Goal: Check status: Check status

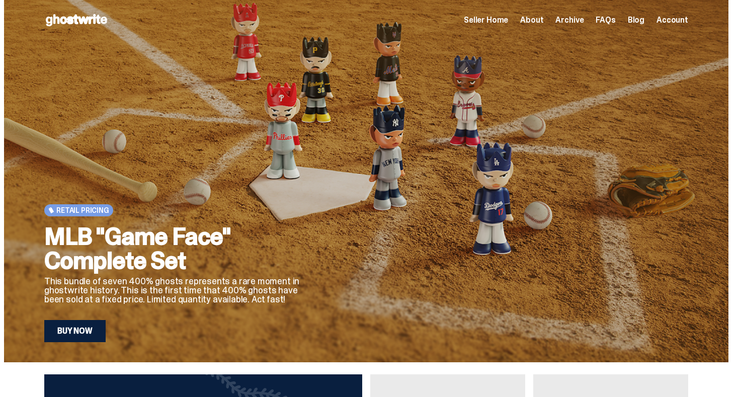
click at [667, 20] on span "Account" at bounding box center [673, 20] width 32 height 8
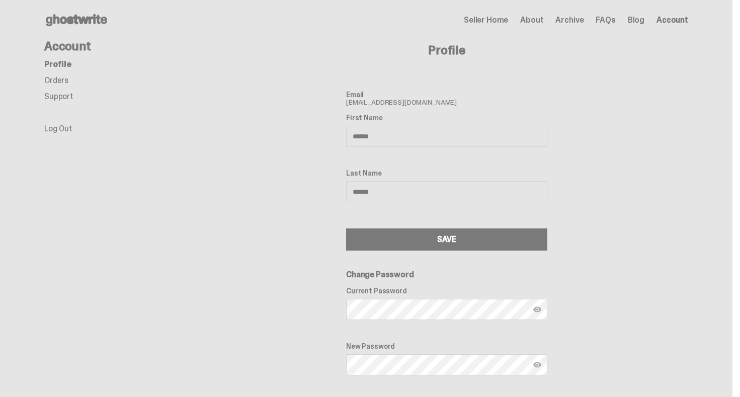
click at [55, 78] on link "Orders" at bounding box center [56, 80] width 24 height 11
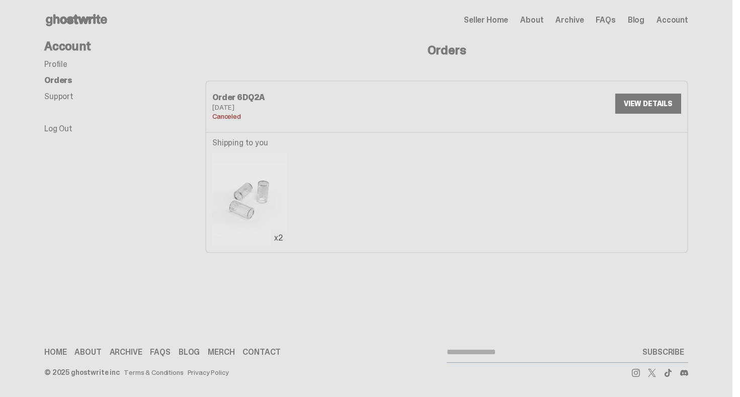
click at [656, 106] on link "VIEW DETAILS" at bounding box center [648, 104] width 66 height 20
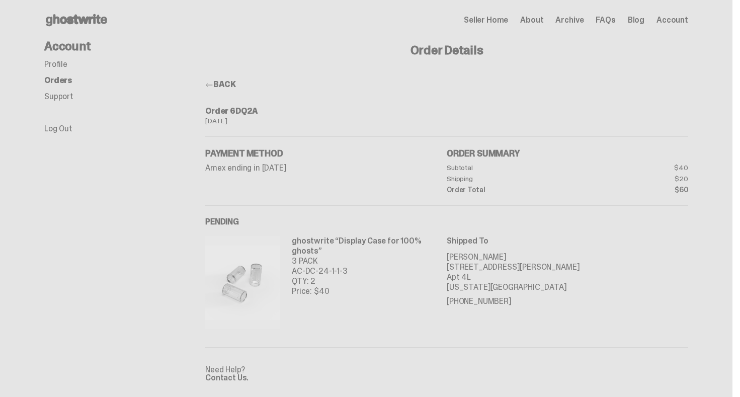
click at [504, 21] on span "Seller Home" at bounding box center [486, 20] width 44 height 8
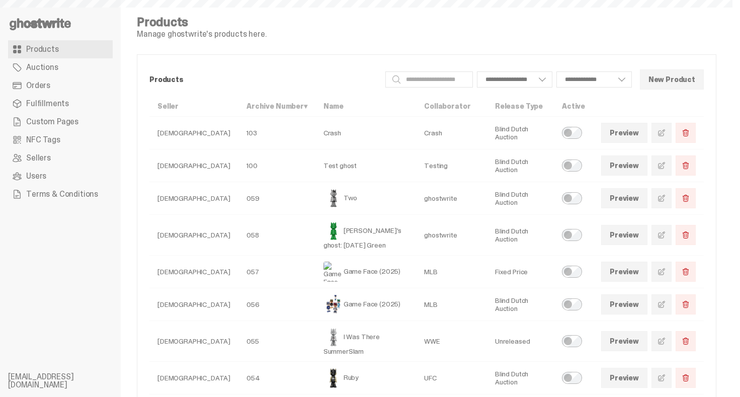
select select
click at [47, 93] on link "Orders" at bounding box center [60, 85] width 105 height 18
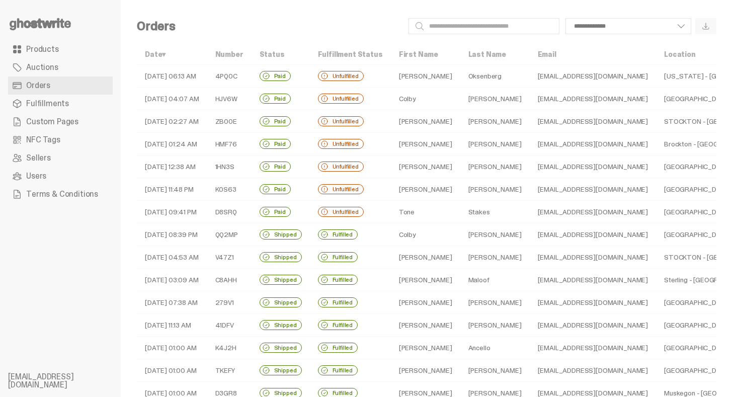
click at [380, 214] on td "Unfulfilled" at bounding box center [350, 212] width 81 height 23
